Goal: Find specific page/section: Find specific page/section

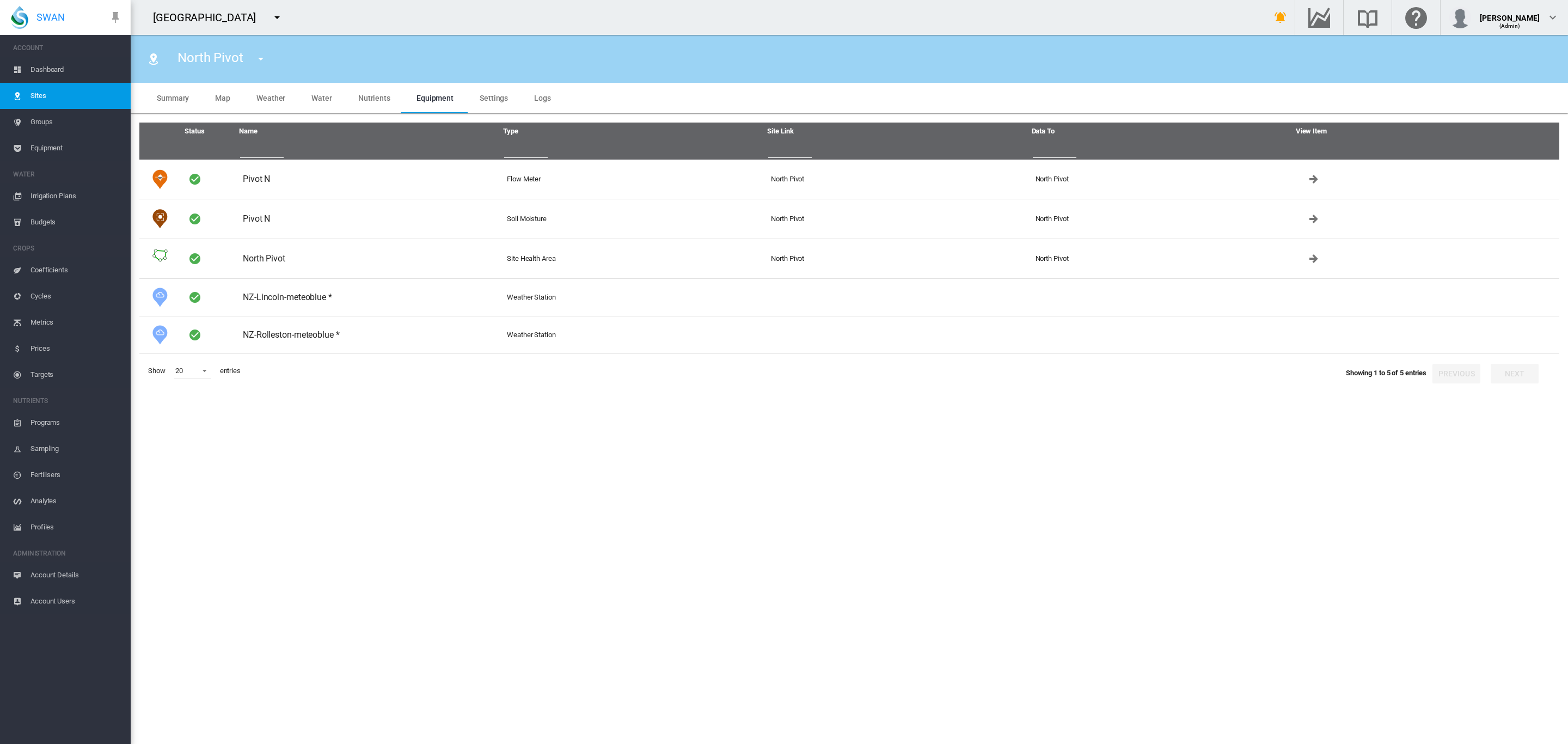
click at [254, 61] on md-icon "icon-menu-down" at bounding box center [261, 59] width 13 height 13
click at [311, 14] on md-backdrop at bounding box center [784, 372] width 1568 height 744
click at [284, 14] on md-icon "icon-menu-down" at bounding box center [277, 17] width 13 height 13
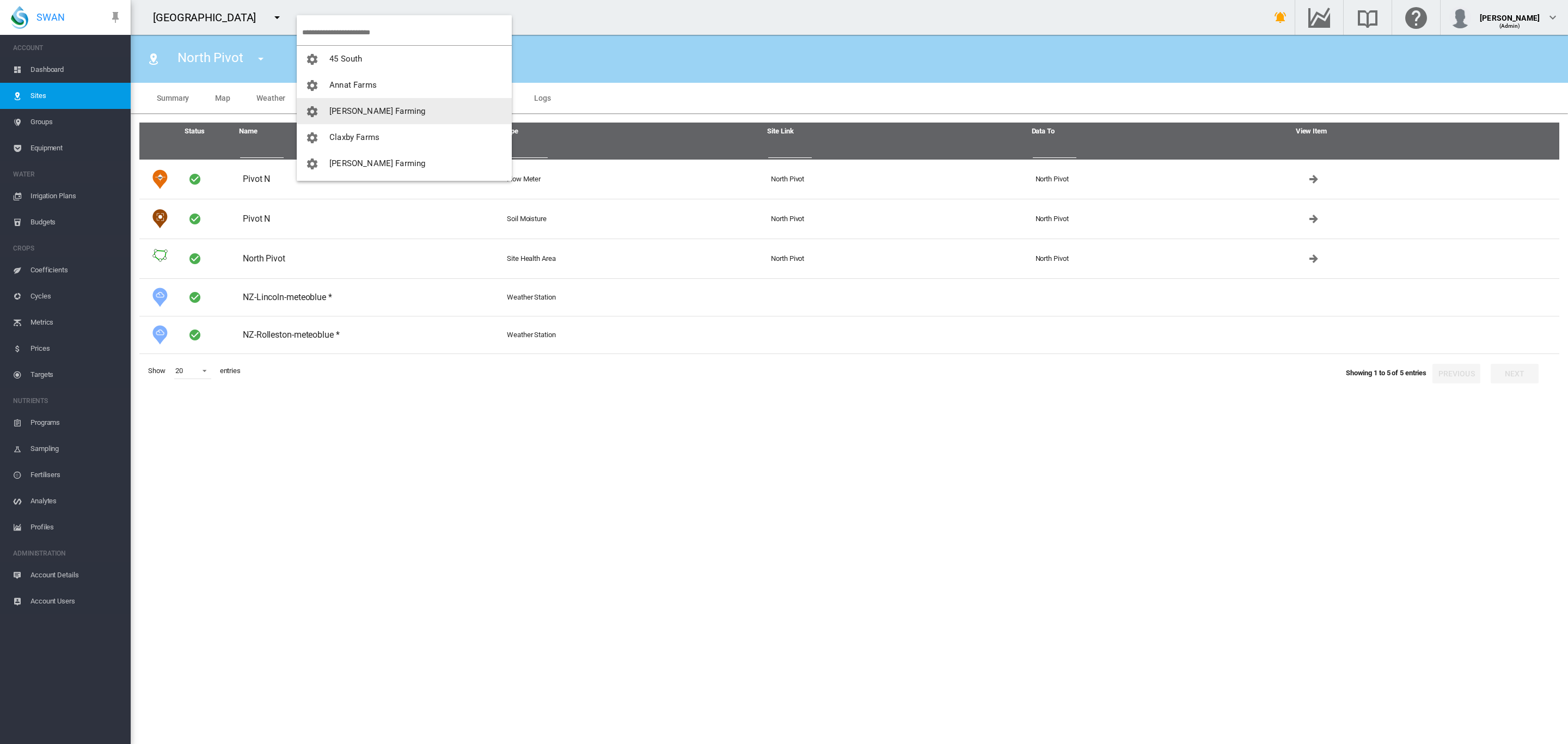
click at [358, 110] on span "[PERSON_NAME] Farming" at bounding box center [377, 111] width 96 height 10
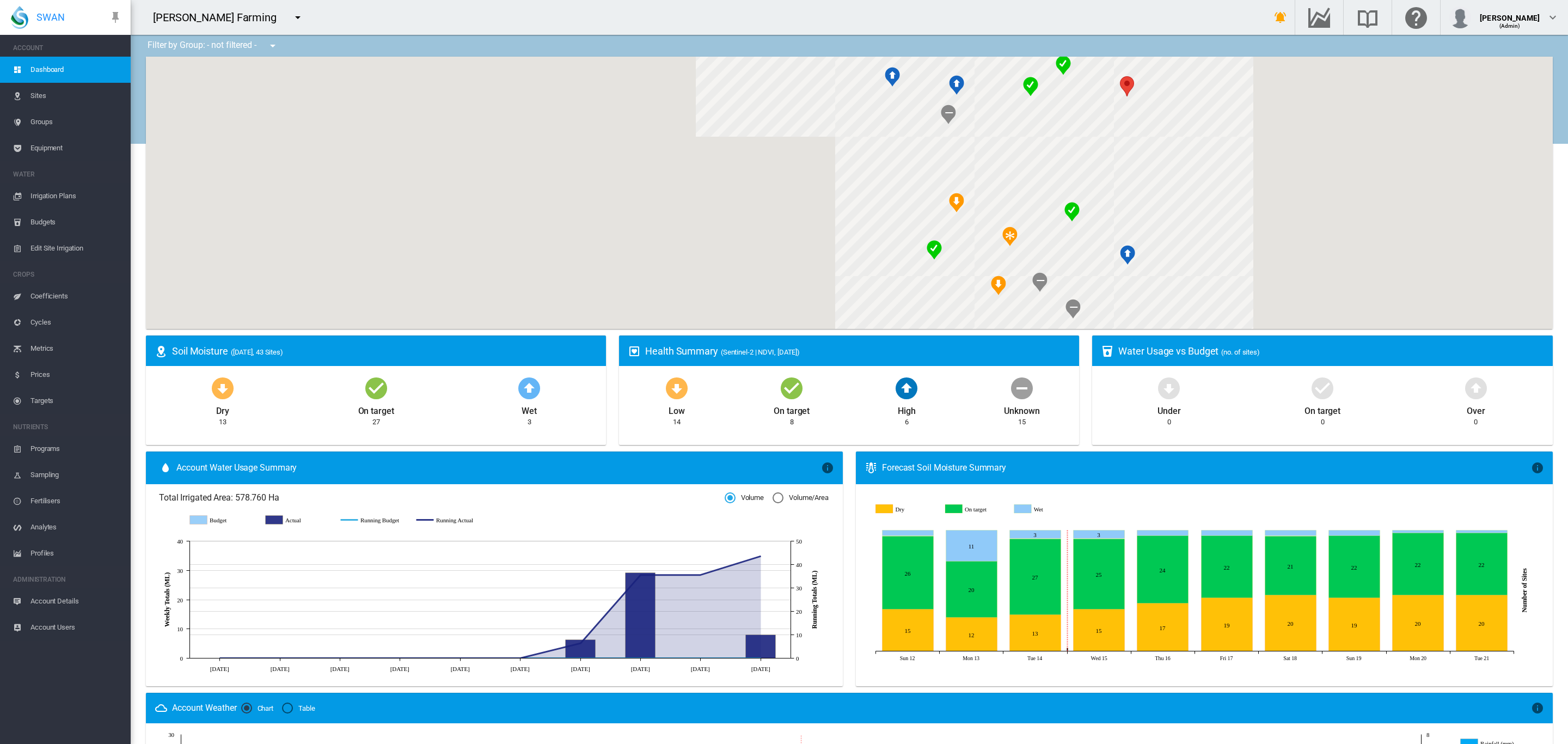
drag, startPoint x: 506, startPoint y: 147, endPoint x: 258, endPoint y: 49, distance: 266.7
click at [258, 49] on div "Filter by Group: - not filtered - - not filtered - K-Line + Long-Line Lismore S…" at bounding box center [849, 552] width 1438 height 1036
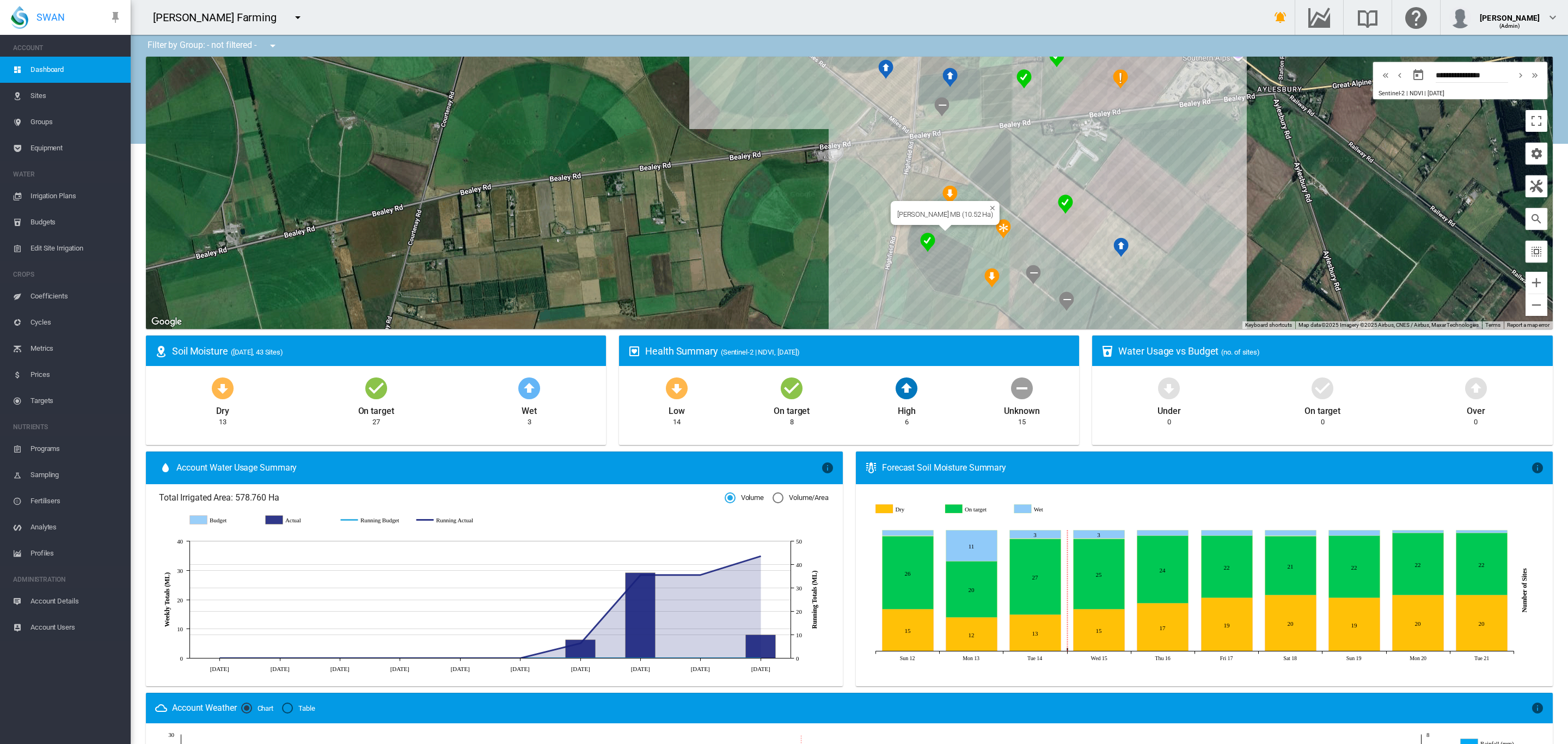
click at [960, 231] on div "[PERSON_NAME] MB (10.52 Ha)" at bounding box center [850, 192] width 1407 height 272
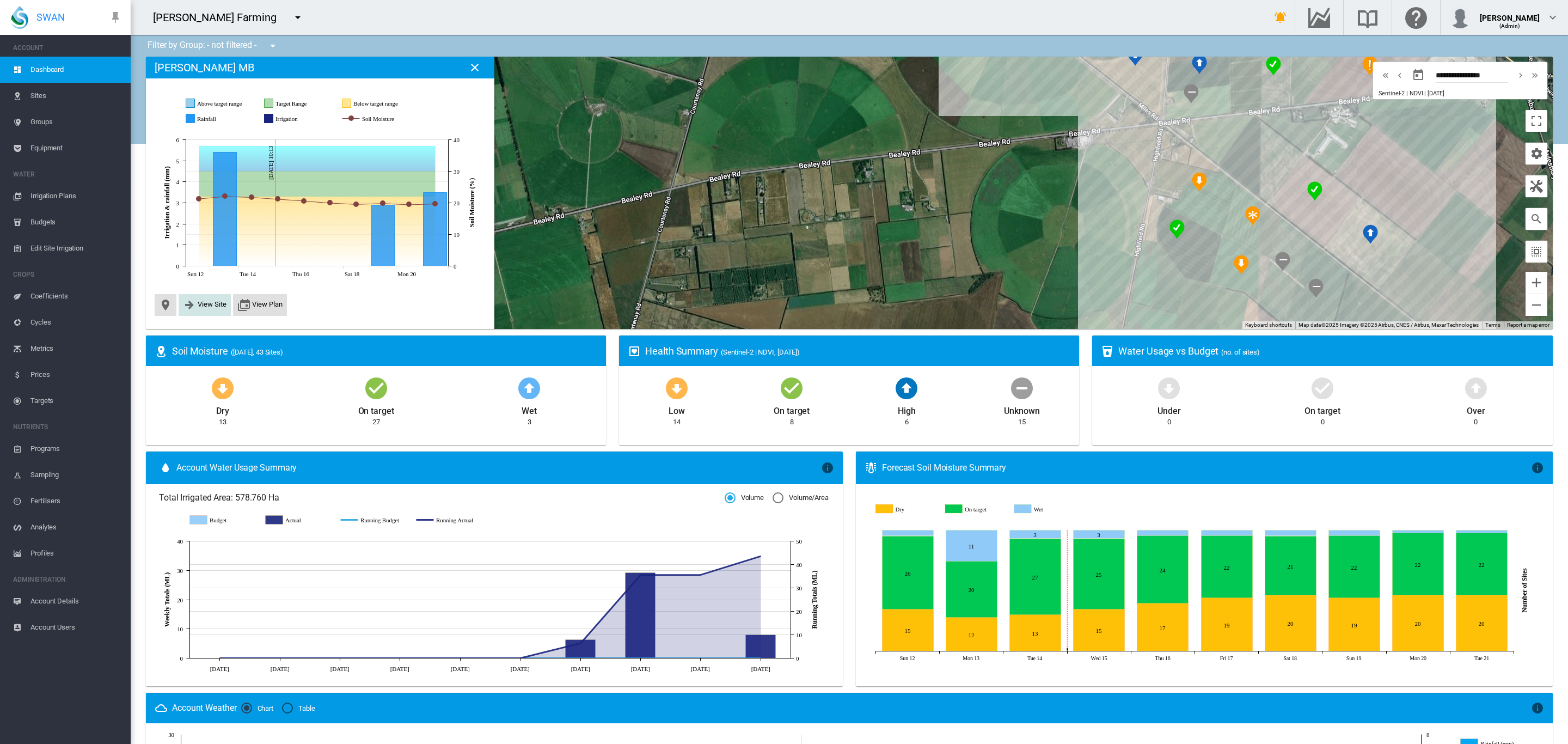
click at [214, 308] on span "View Site" at bounding box center [212, 304] width 29 height 8
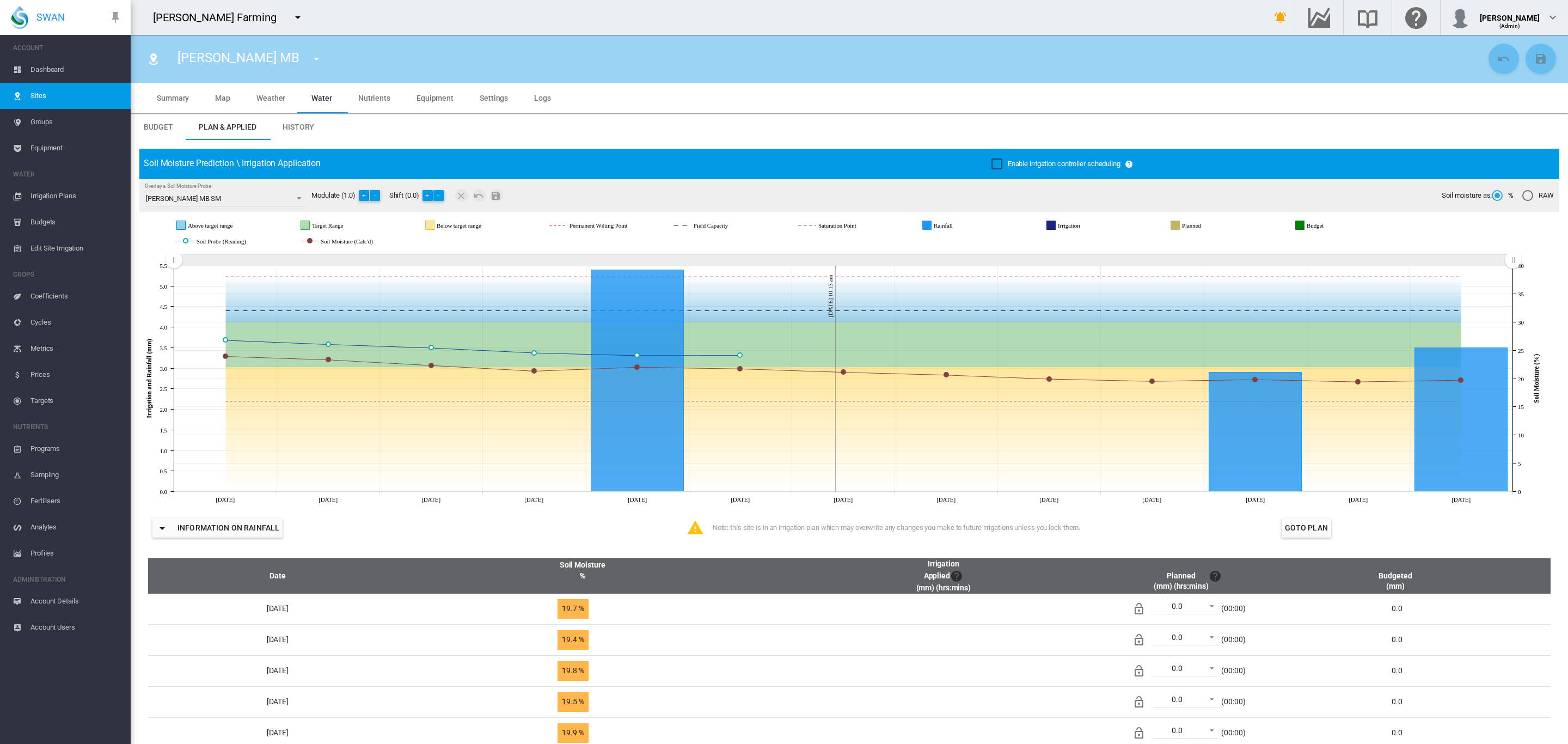
drag, startPoint x: 1516, startPoint y: 262, endPoint x: 1589, endPoint y: 521, distance: 269.1
click at [1568, 521] on html "SWAN ACCOUNT Dashboard Sites Groups Equipment WATER Irrigation Plans" at bounding box center [784, 372] width 1568 height 744
click at [299, 127] on span "History" at bounding box center [298, 126] width 32 height 9
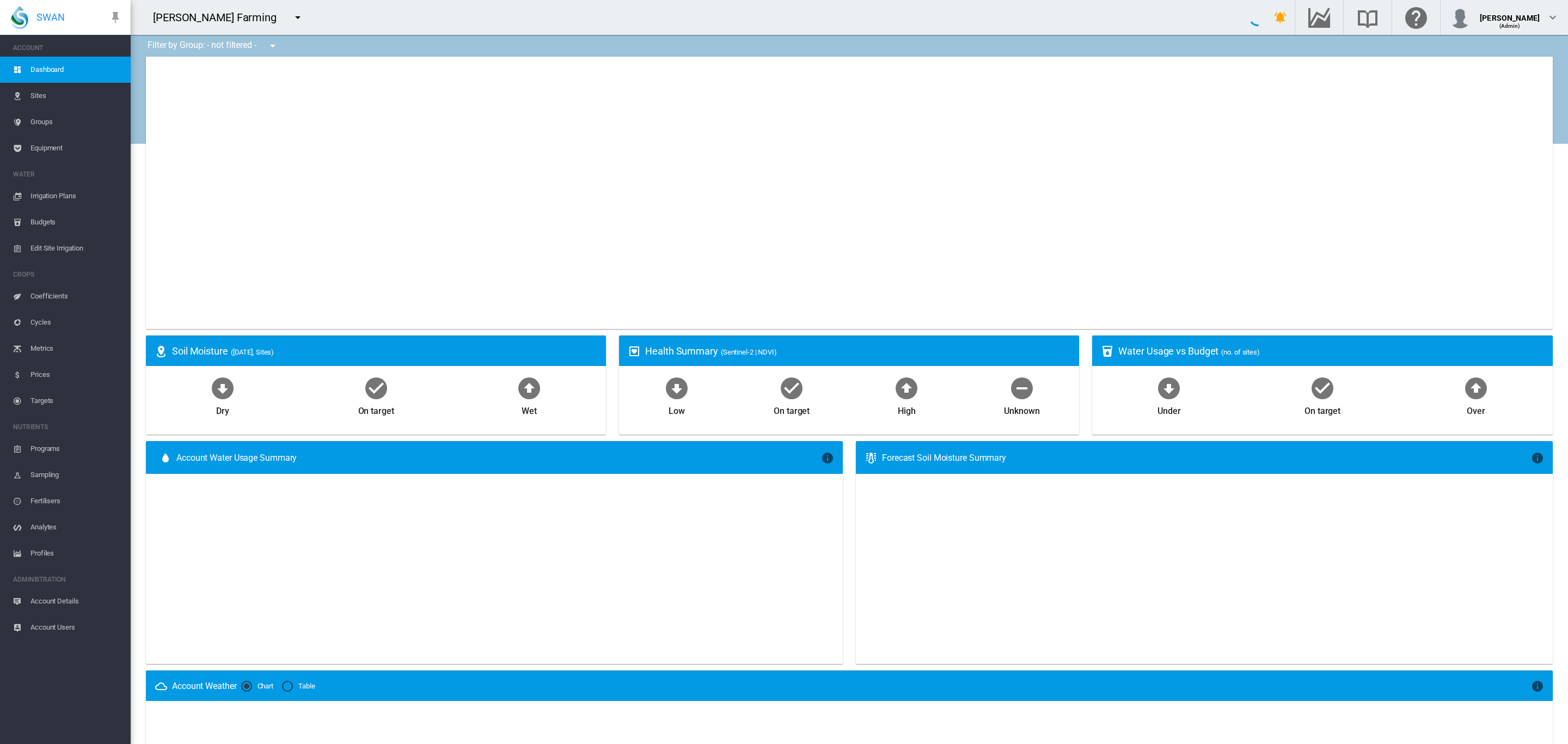
type input "**********"
